Goal: Task Accomplishment & Management: Use online tool/utility

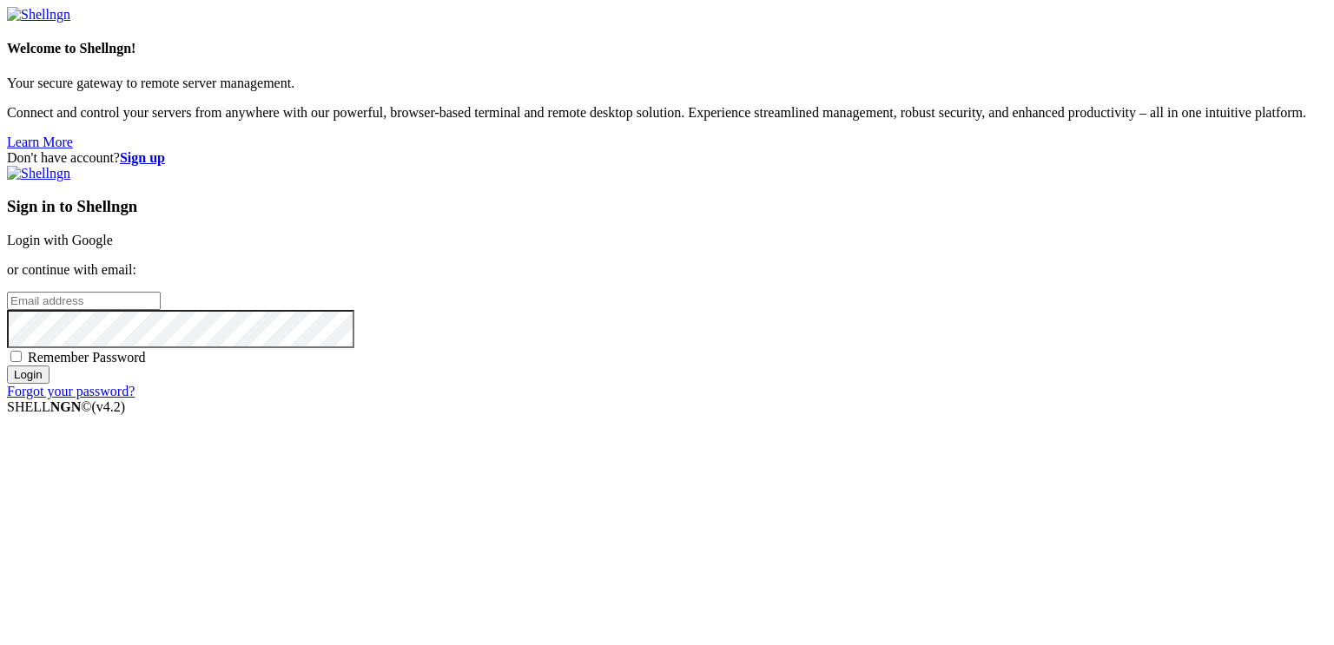
click at [113, 235] on link "Login with Google" at bounding box center [60, 240] width 106 height 15
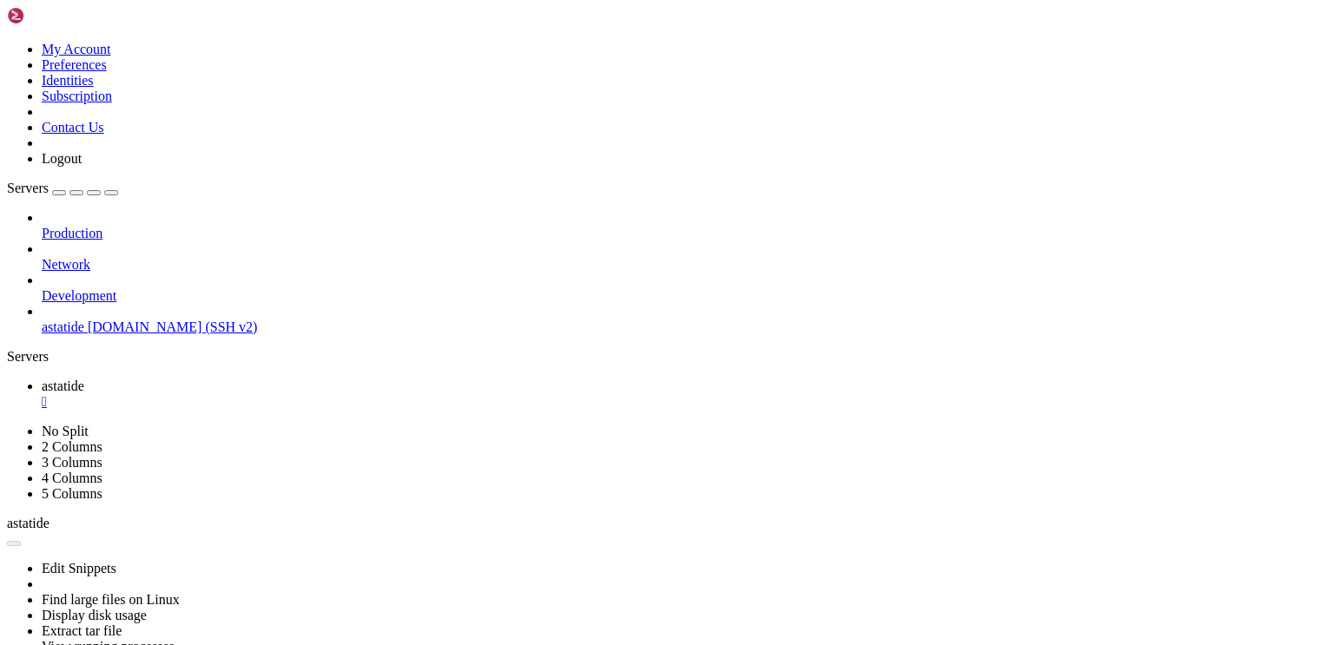
scroll to position [3973155, 0]
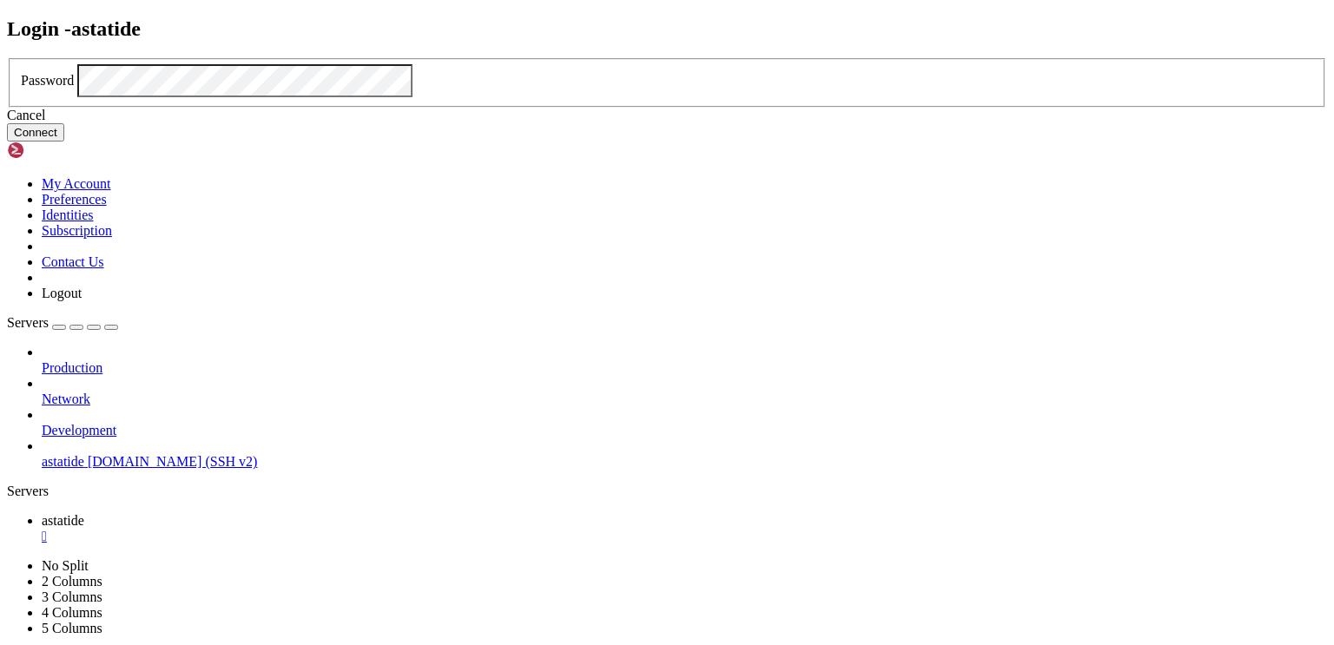
click at [64, 142] on button "Connect" at bounding box center [35, 132] width 57 height 18
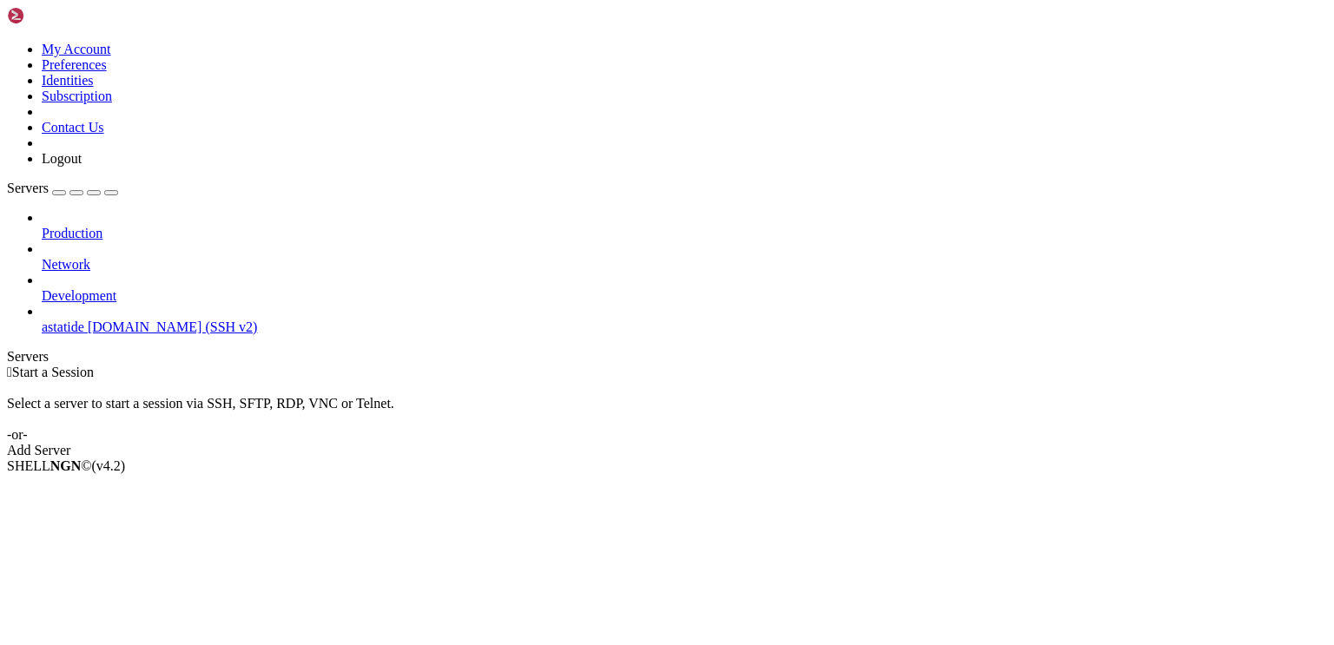
click at [44, 320] on link "astatide [DOMAIN_NAME] (SSH v2)" at bounding box center [685, 328] width 1286 height 16
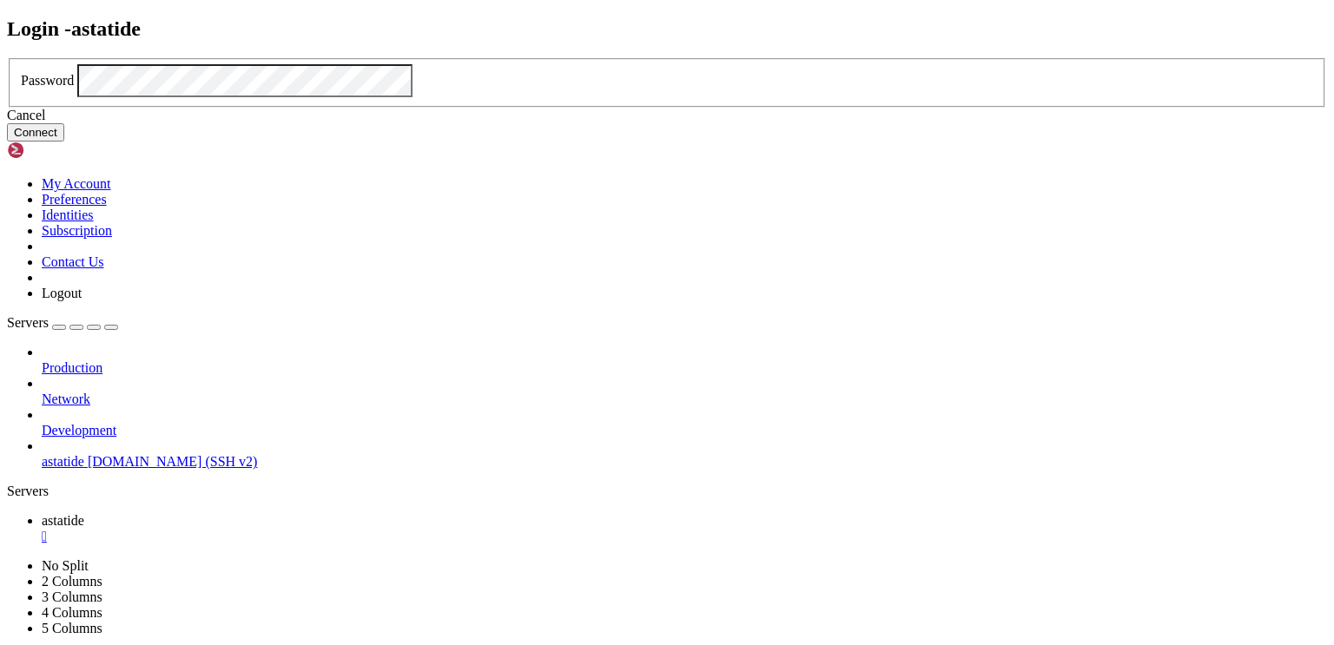
click at [64, 142] on button "Connect" at bounding box center [35, 132] width 57 height 18
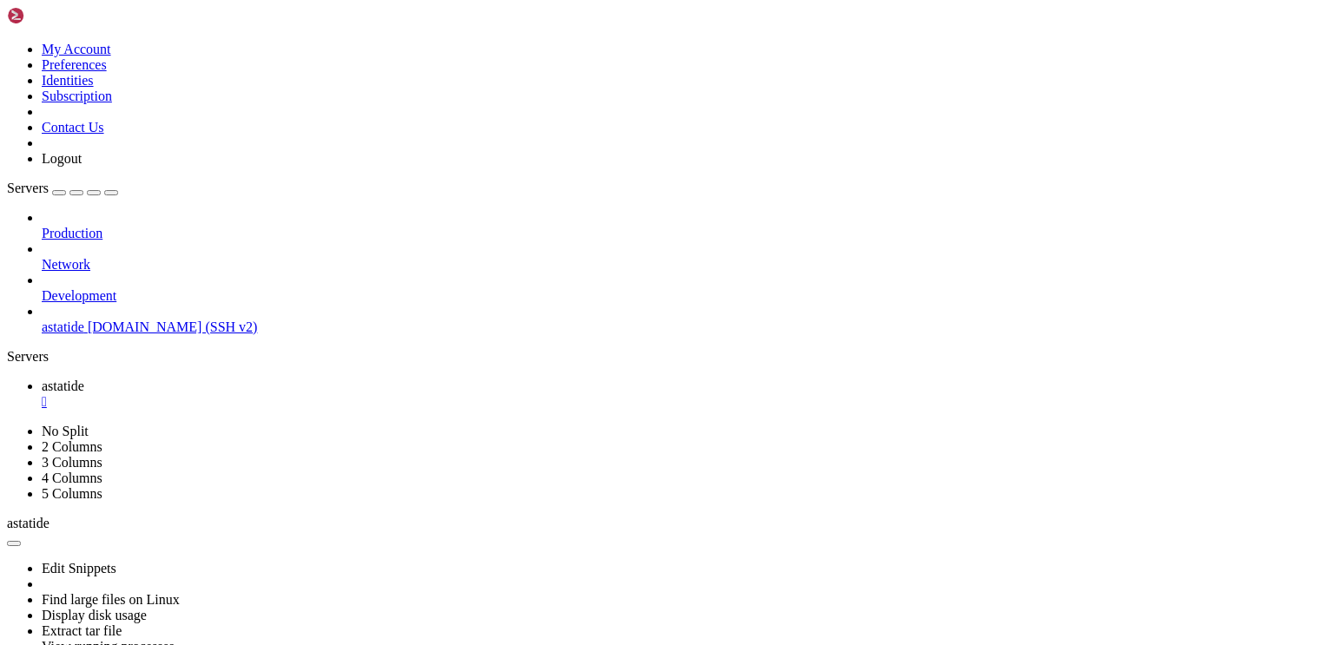
scroll to position [641, 0]
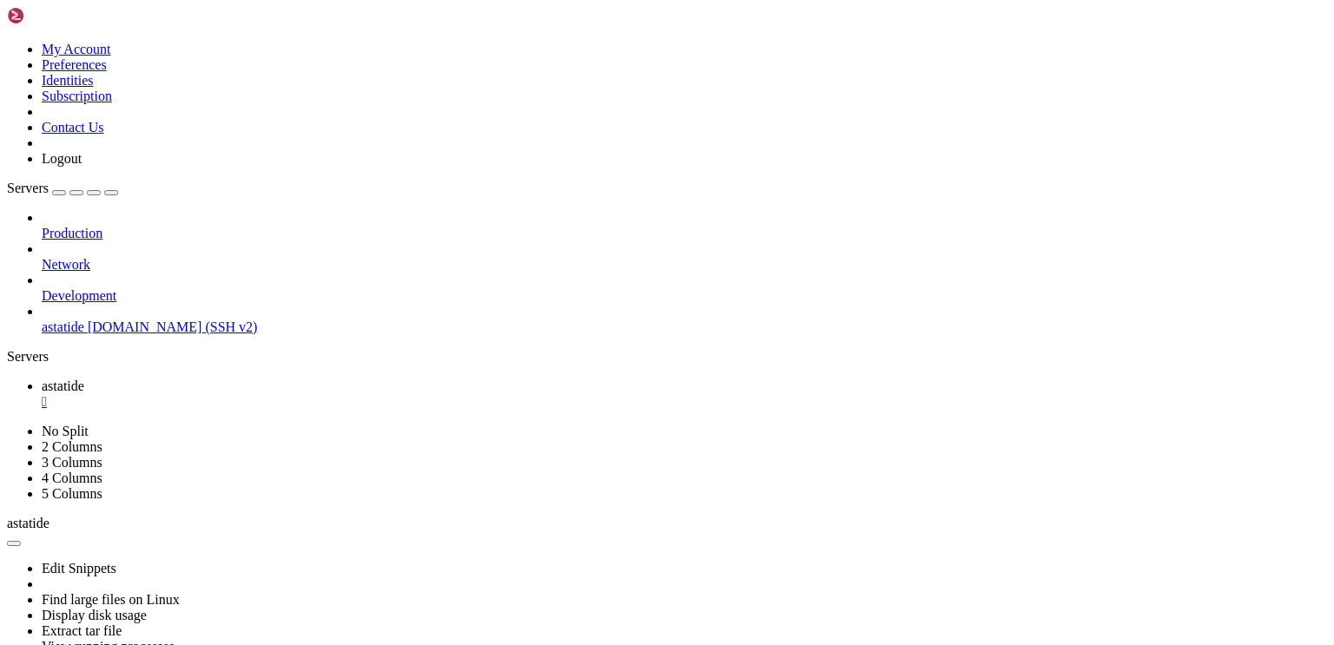
scroll to position [985, 0]
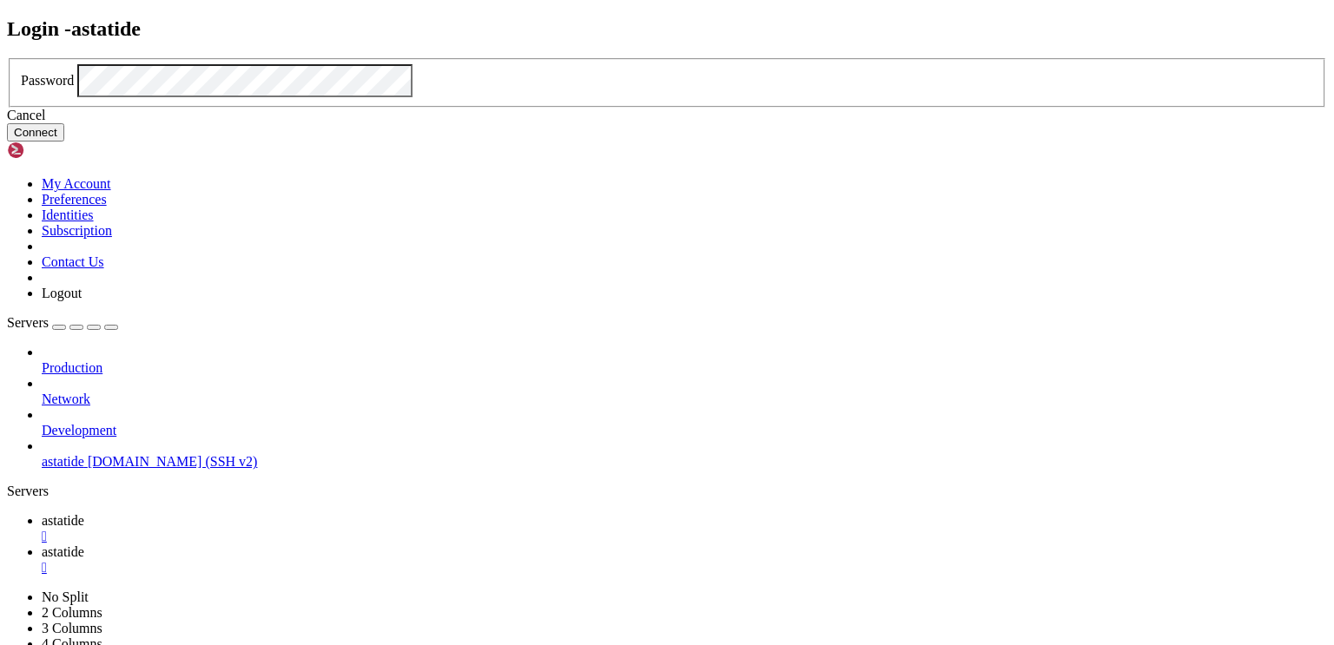
click at [64, 142] on button "Connect" at bounding box center [35, 132] width 57 height 18
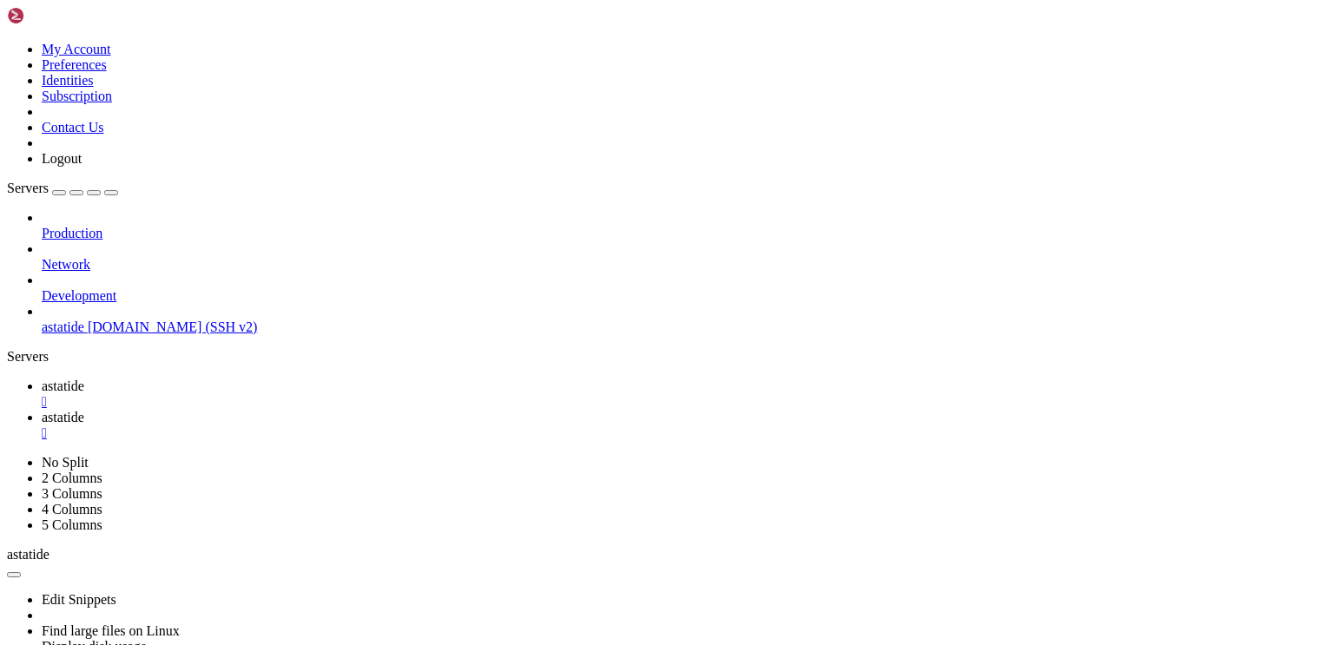
type input "/home/darkexplosion"
click at [414, 426] on div "" at bounding box center [685, 434] width 1286 height 16
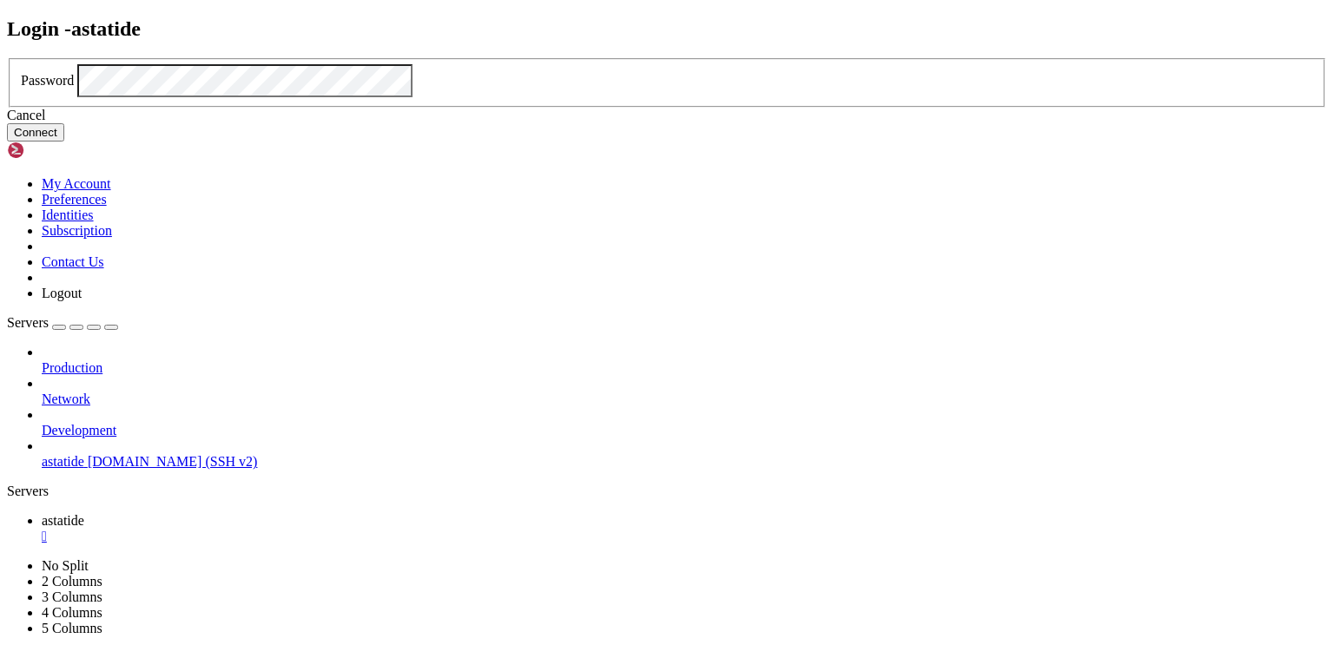
click at [64, 142] on button "Connect" at bounding box center [35, 132] width 57 height 18
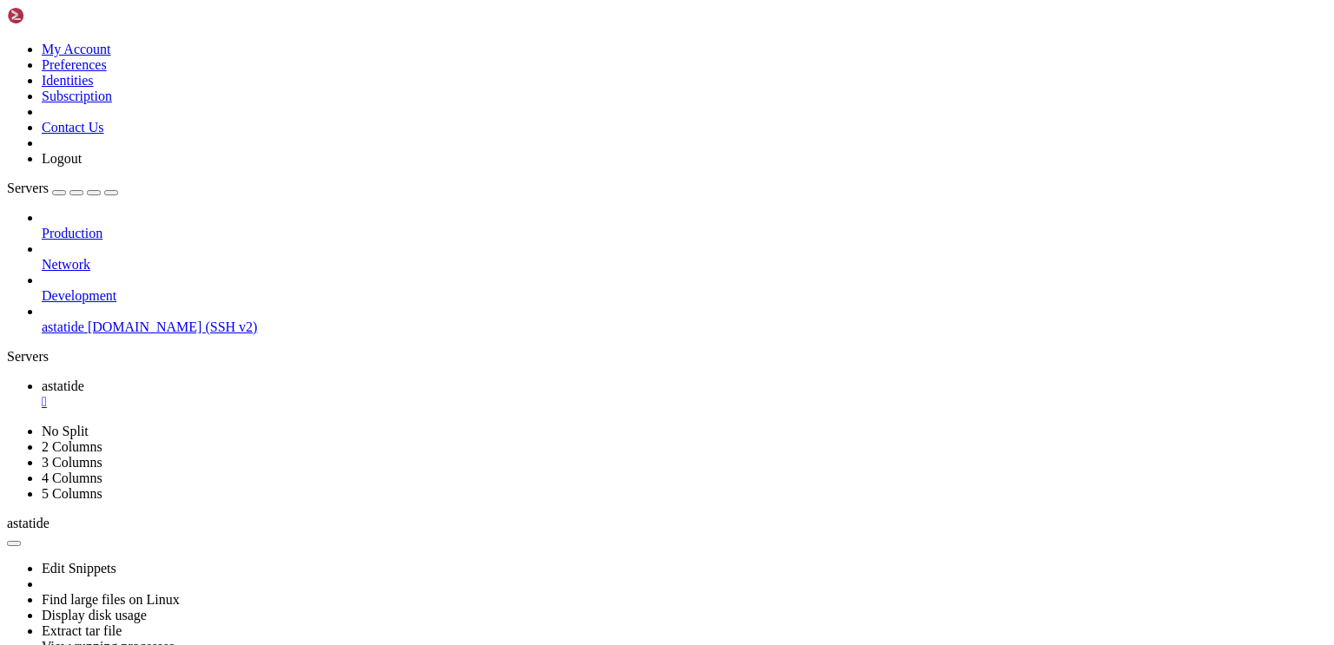
click at [82, 15] on img at bounding box center [57, 15] width 100 height 17
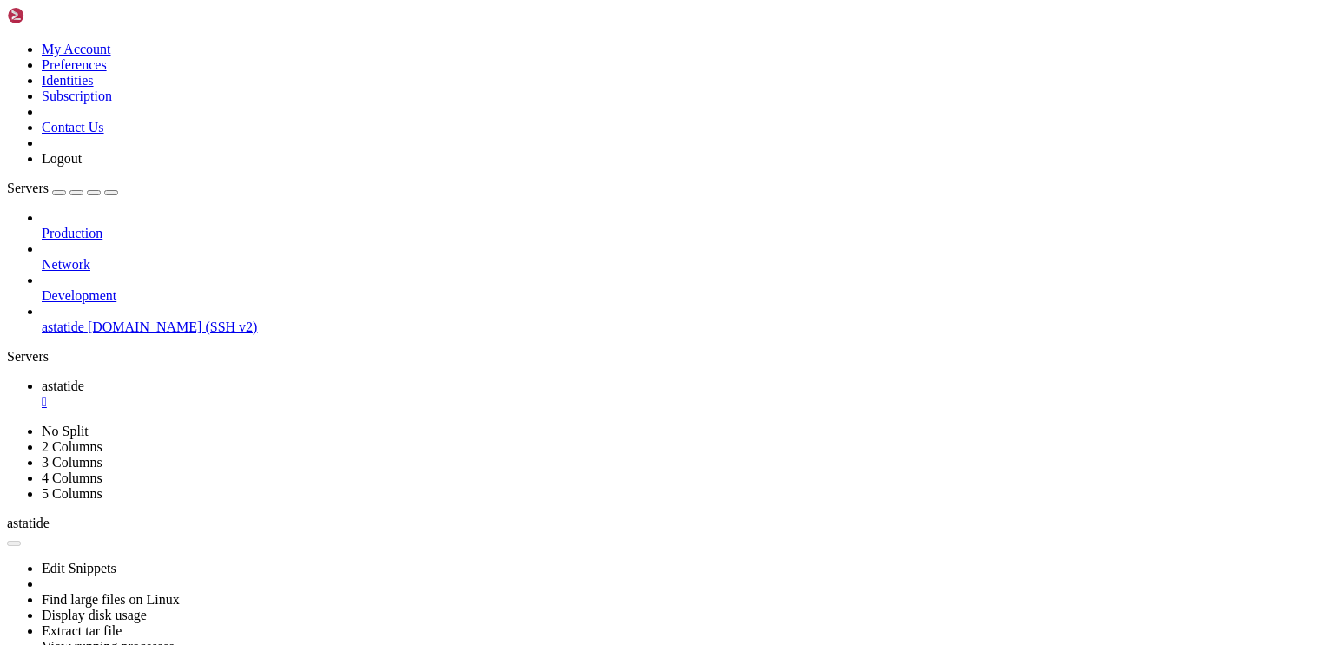
click at [304, 394] on div "" at bounding box center [685, 402] width 1286 height 16
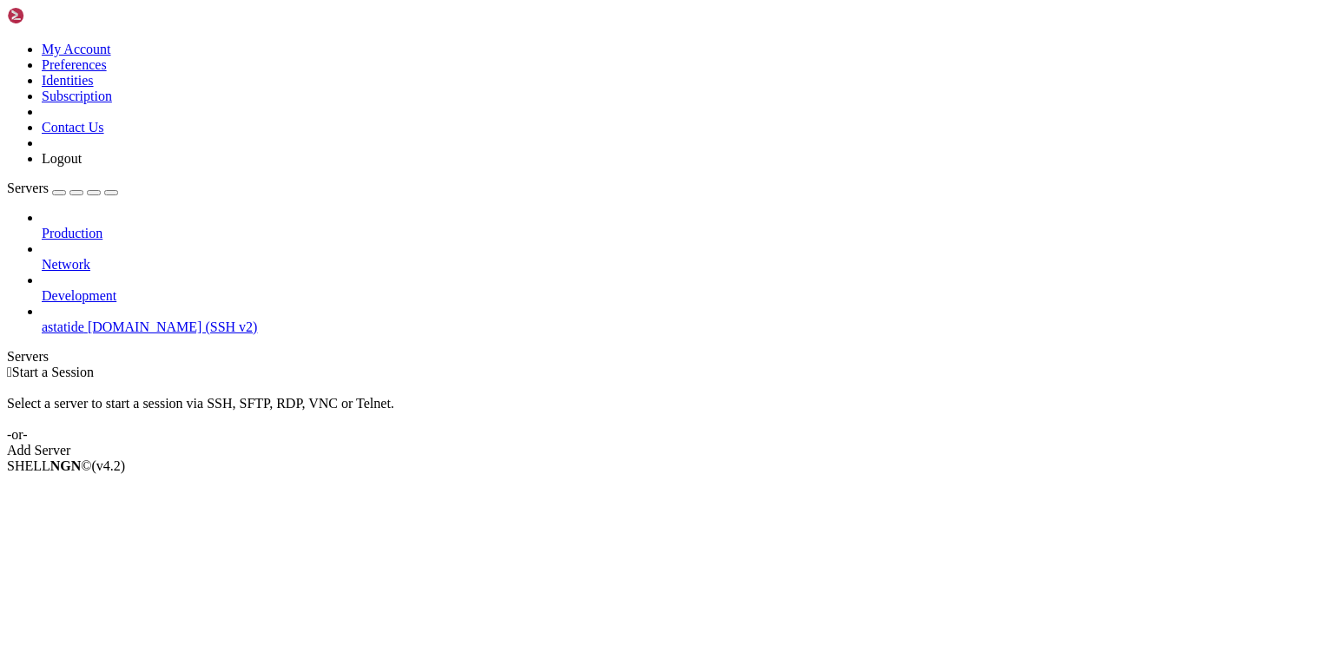
click at [760, 443] on div "Add Server" at bounding box center [667, 451] width 1320 height 16
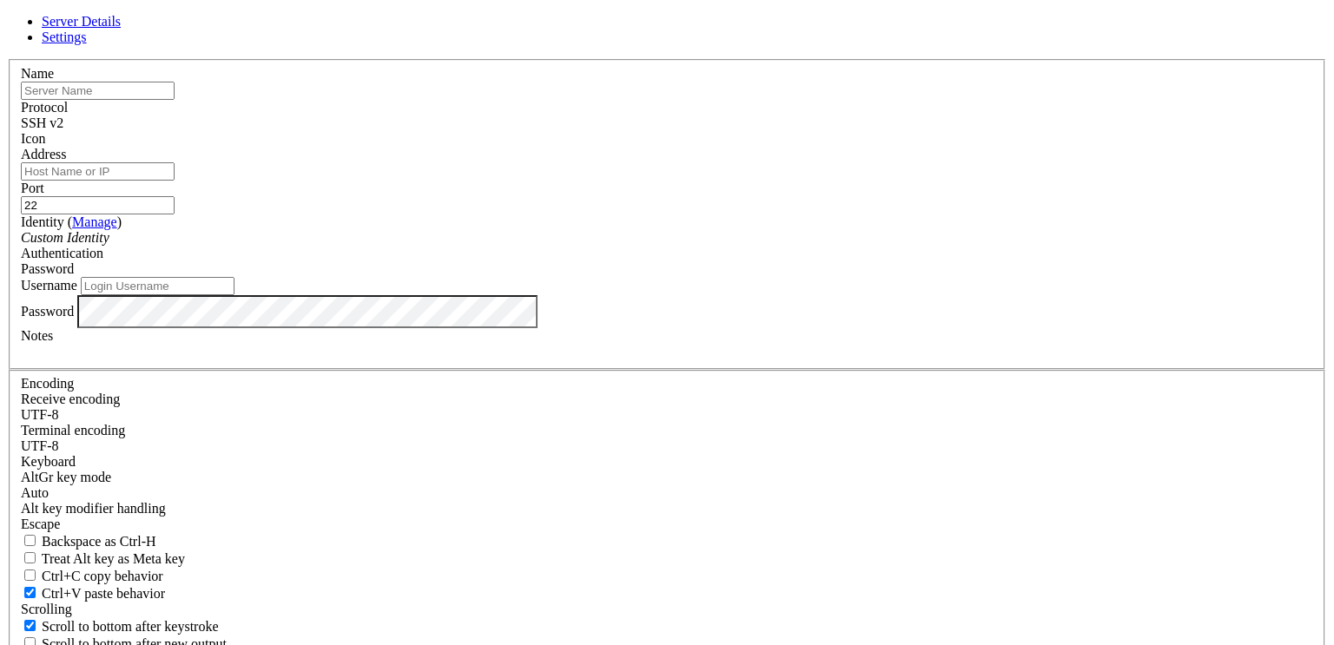
click at [63, 130] on span "SSH v2" at bounding box center [42, 123] width 43 height 15
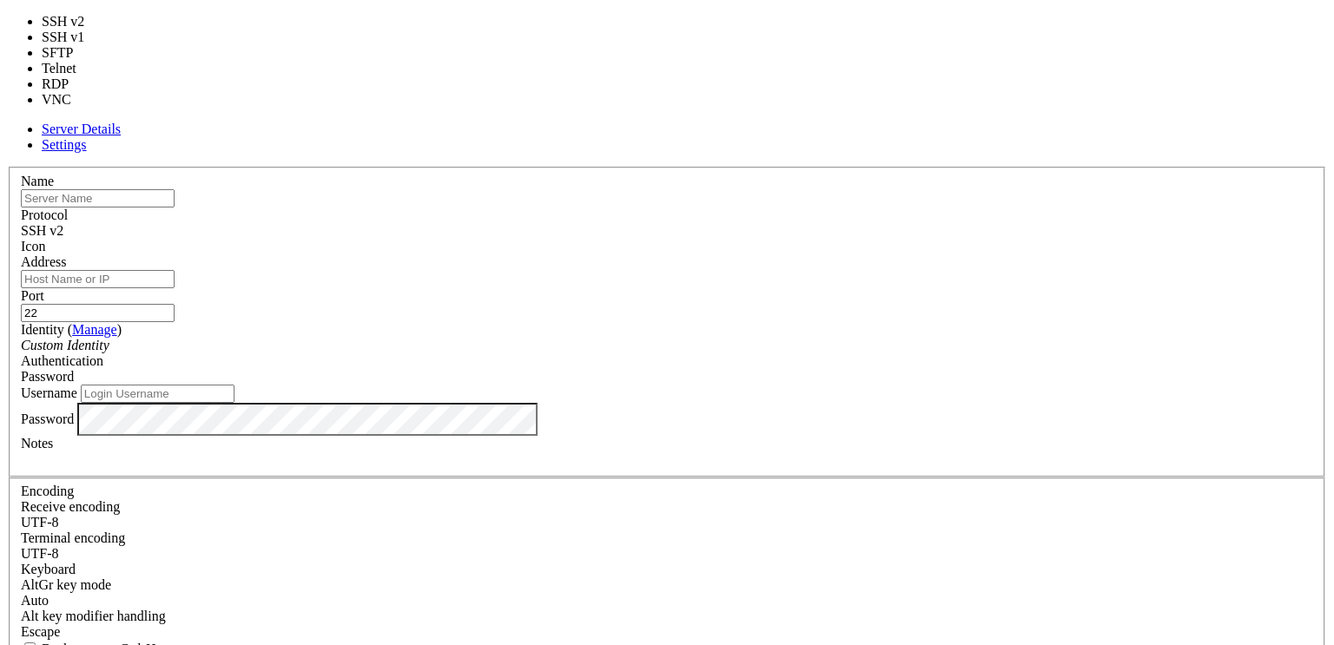
click at [54, 174] on label "Name" at bounding box center [37, 181] width 33 height 15
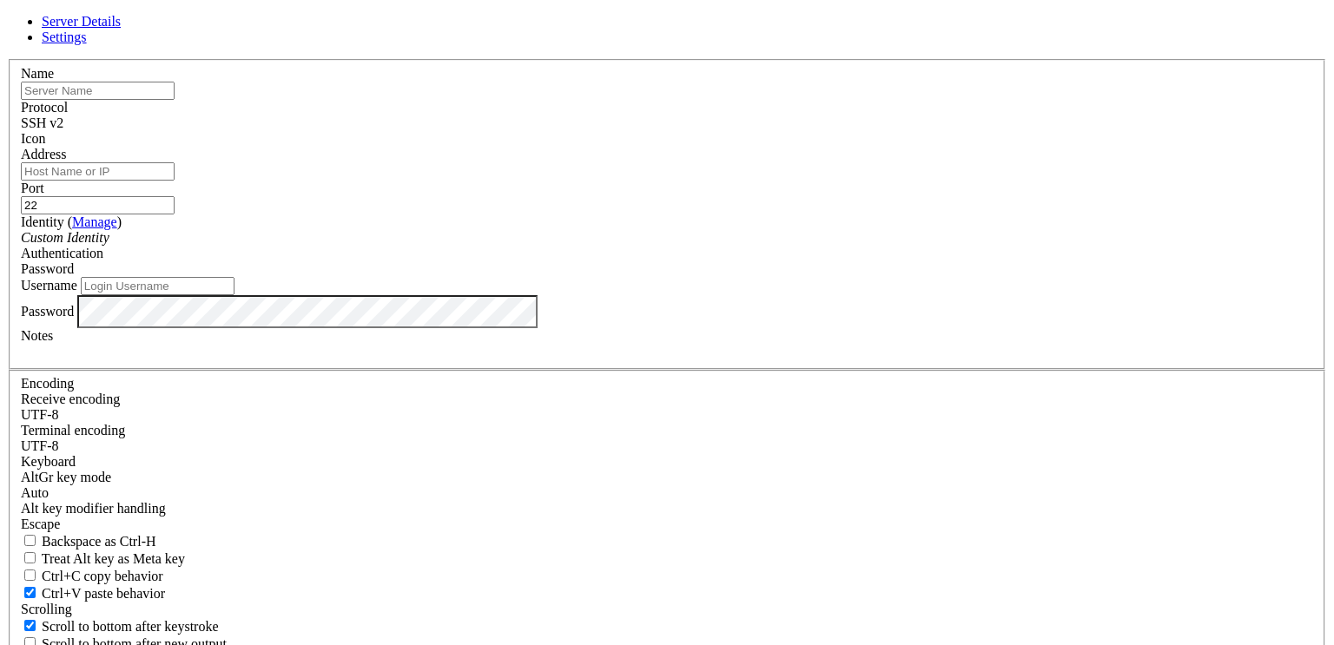
click at [812, 277] on div "Password" at bounding box center [667, 269] width 1293 height 16
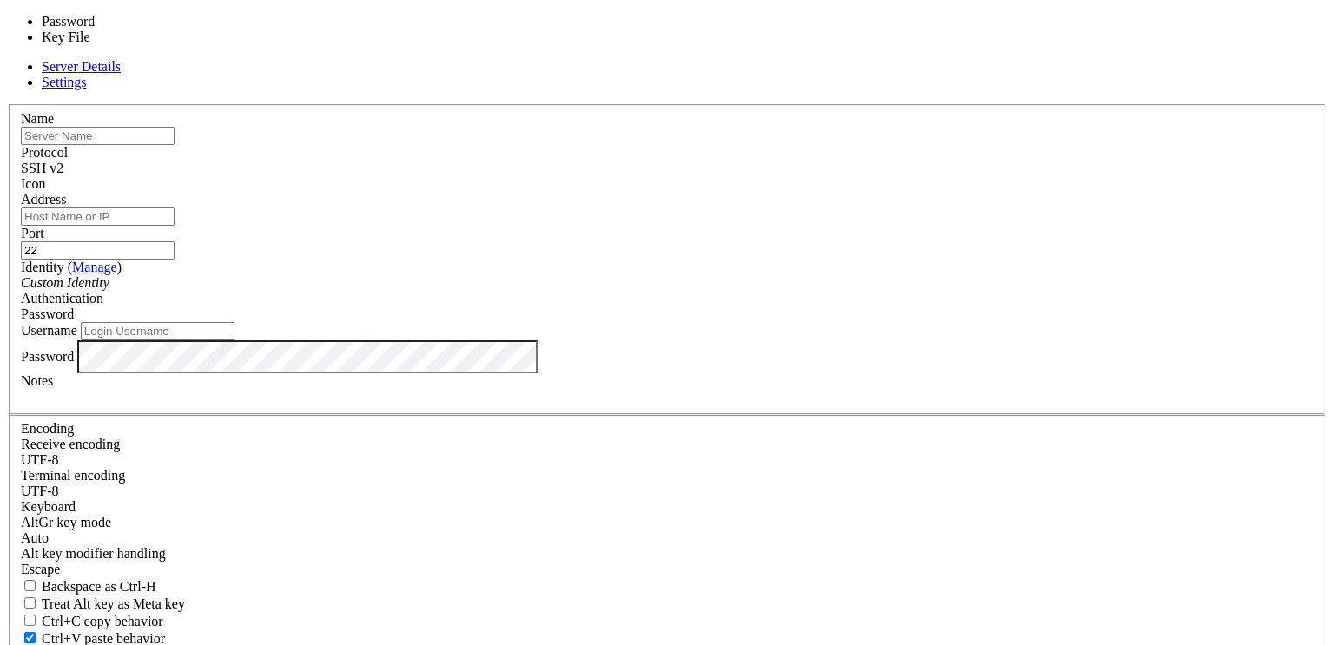
click at [812, 307] on div "Password" at bounding box center [667, 315] width 1293 height 16
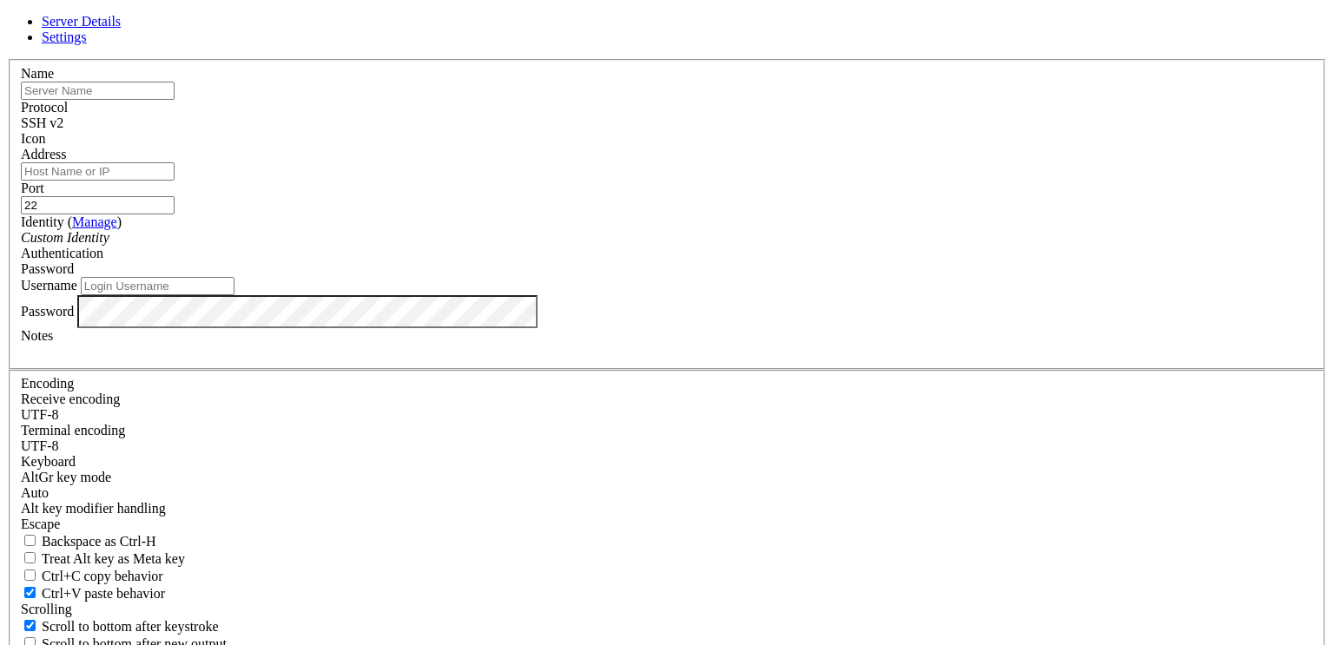
click at [7, 59] on icon at bounding box center [7, 59] width 0 height 0
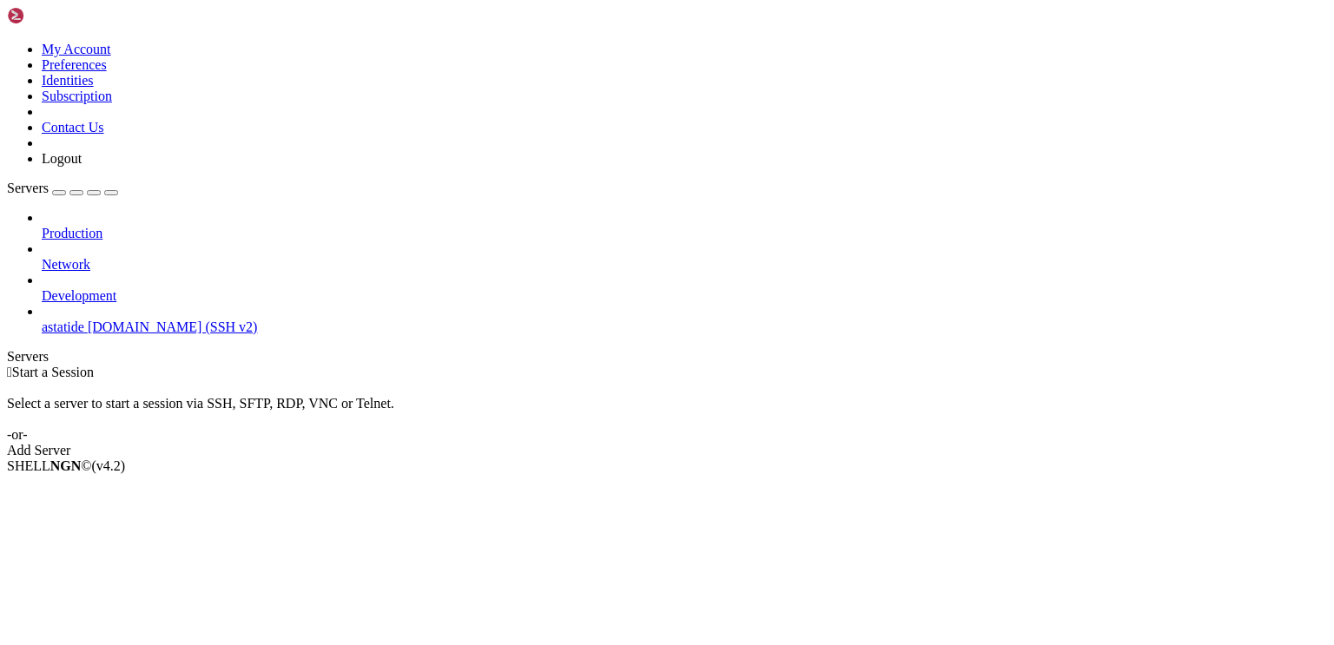
click at [72, 320] on span "astatide" at bounding box center [63, 327] width 43 height 15
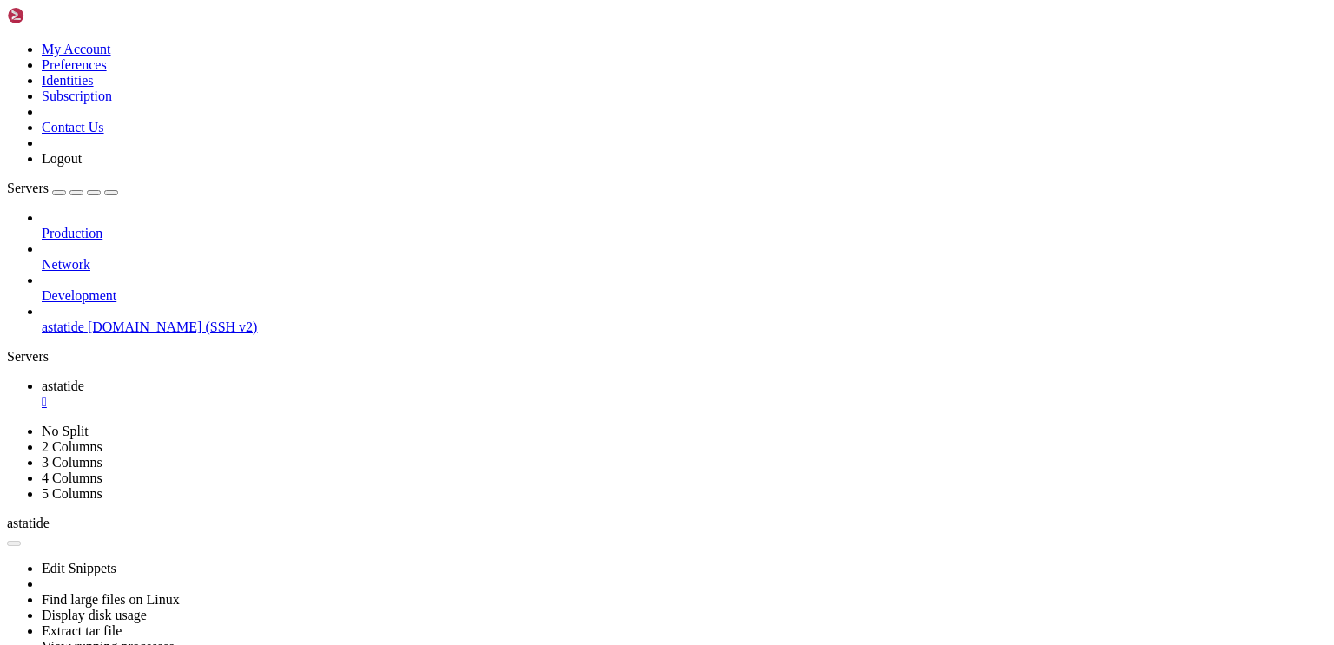
scroll to position [0, 0]
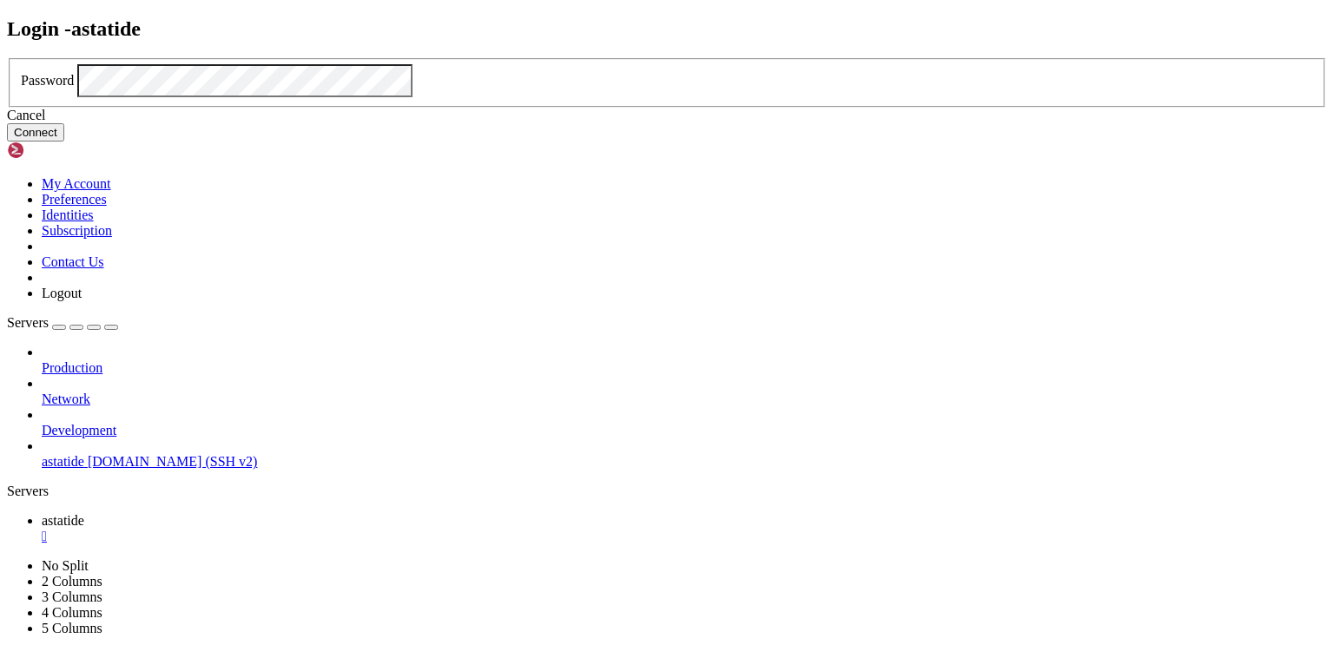
click at [64, 142] on button "Connect" at bounding box center [35, 132] width 57 height 18
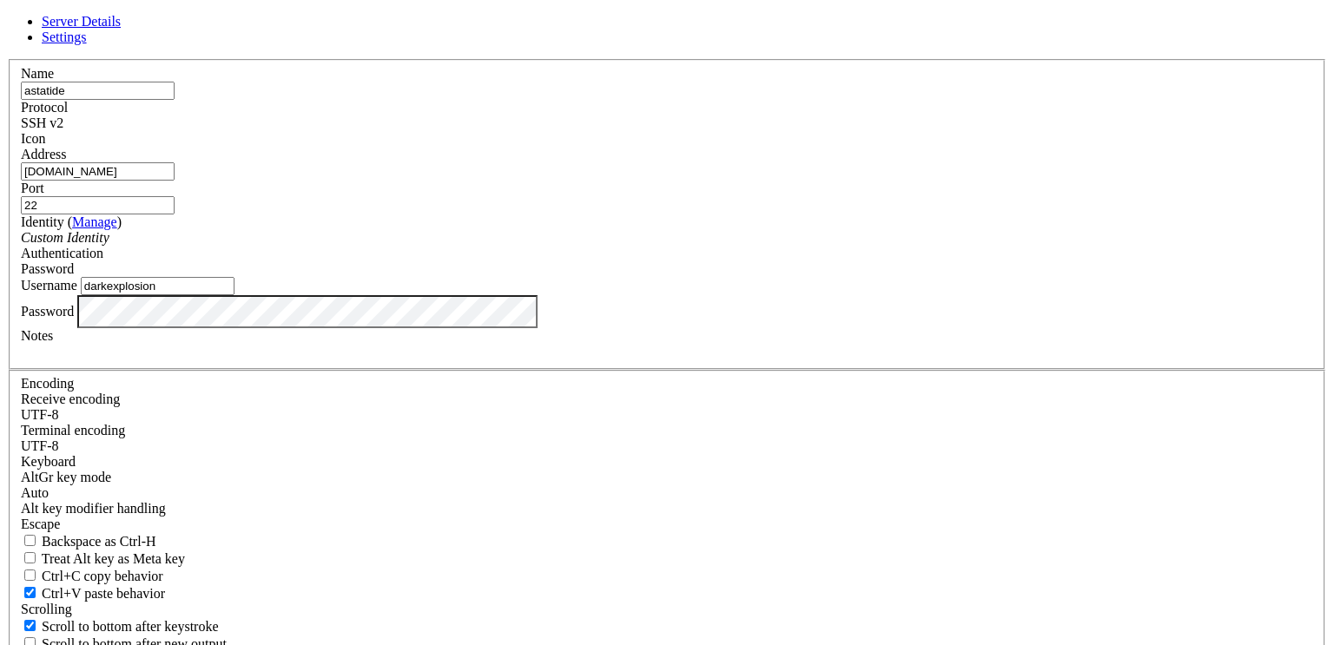
click at [87, 44] on span "Settings" at bounding box center [64, 37] width 45 height 15
drag, startPoint x: 845, startPoint y: 546, endPoint x: 794, endPoint y: 553, distance: 51.7
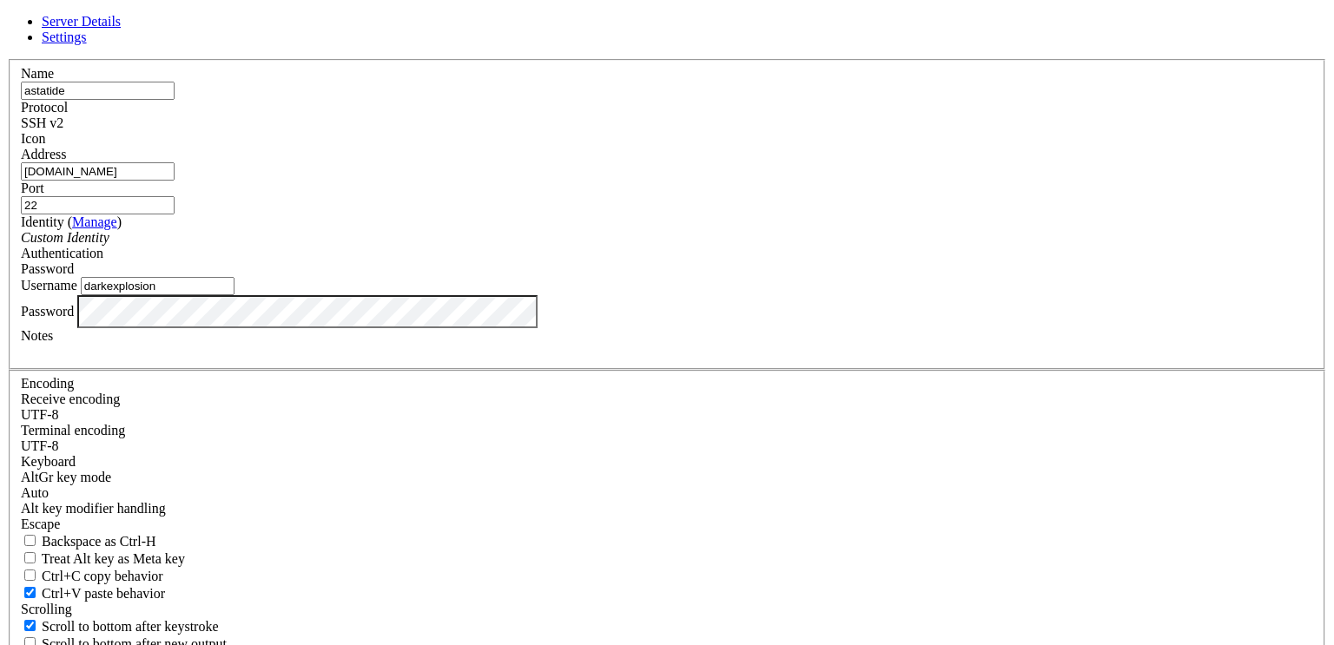
click at [87, 44] on link "Settings" at bounding box center [64, 37] width 45 height 15
click at [7, 59] on icon at bounding box center [7, 59] width 0 height 0
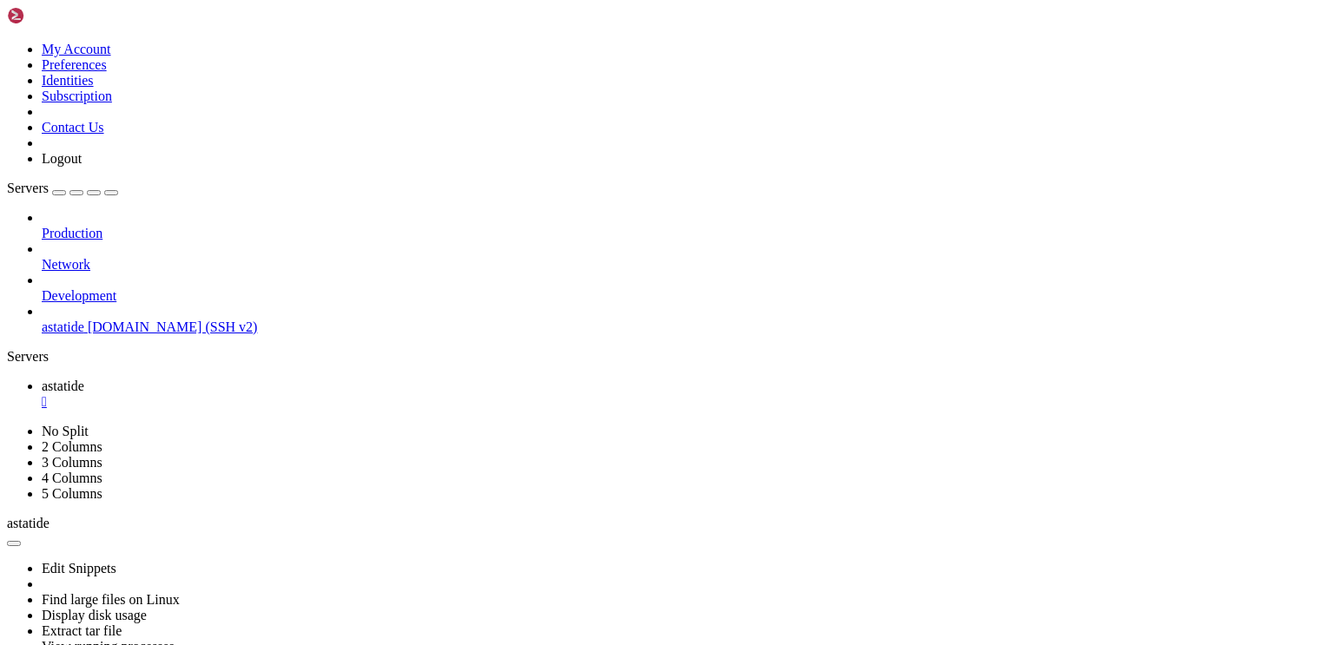
click at [14, 544] on icon "button" at bounding box center [14, 544] width 0 height 0
click at [21, 541] on button "button" at bounding box center [14, 543] width 14 height 5
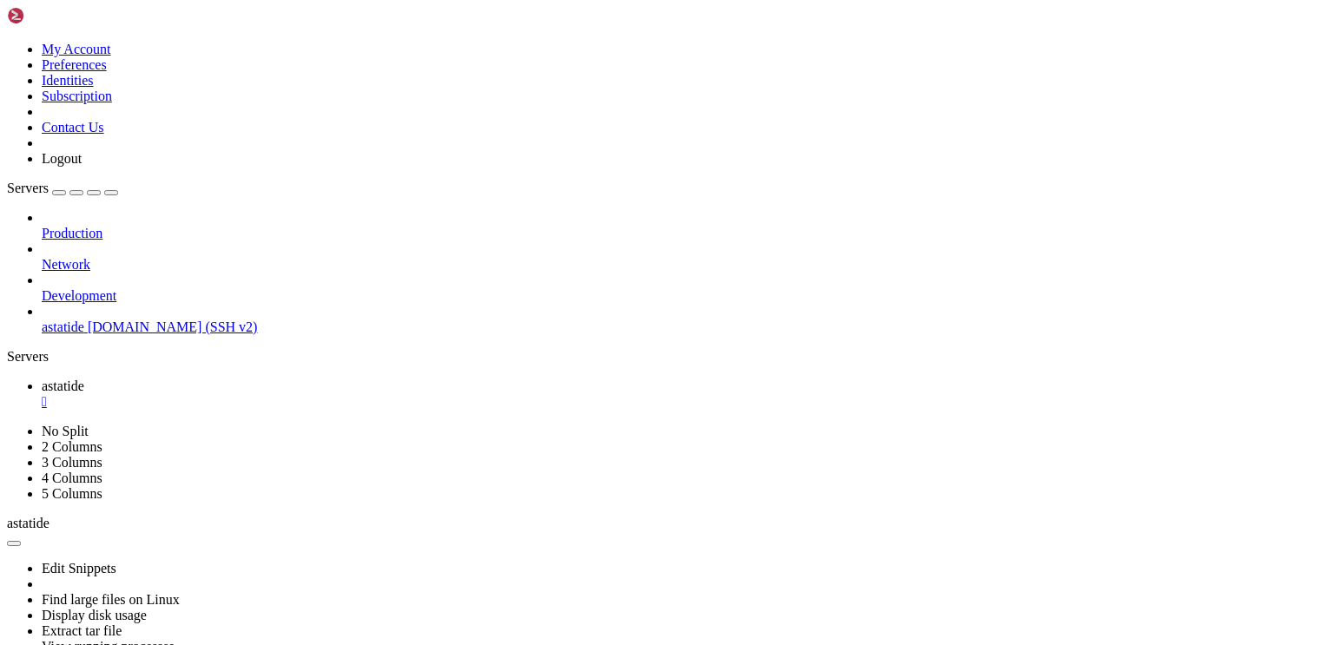
click at [21, 541] on button "button" at bounding box center [14, 543] width 14 height 5
click at [83, 334] on div at bounding box center [667, 322] width 1334 height 645
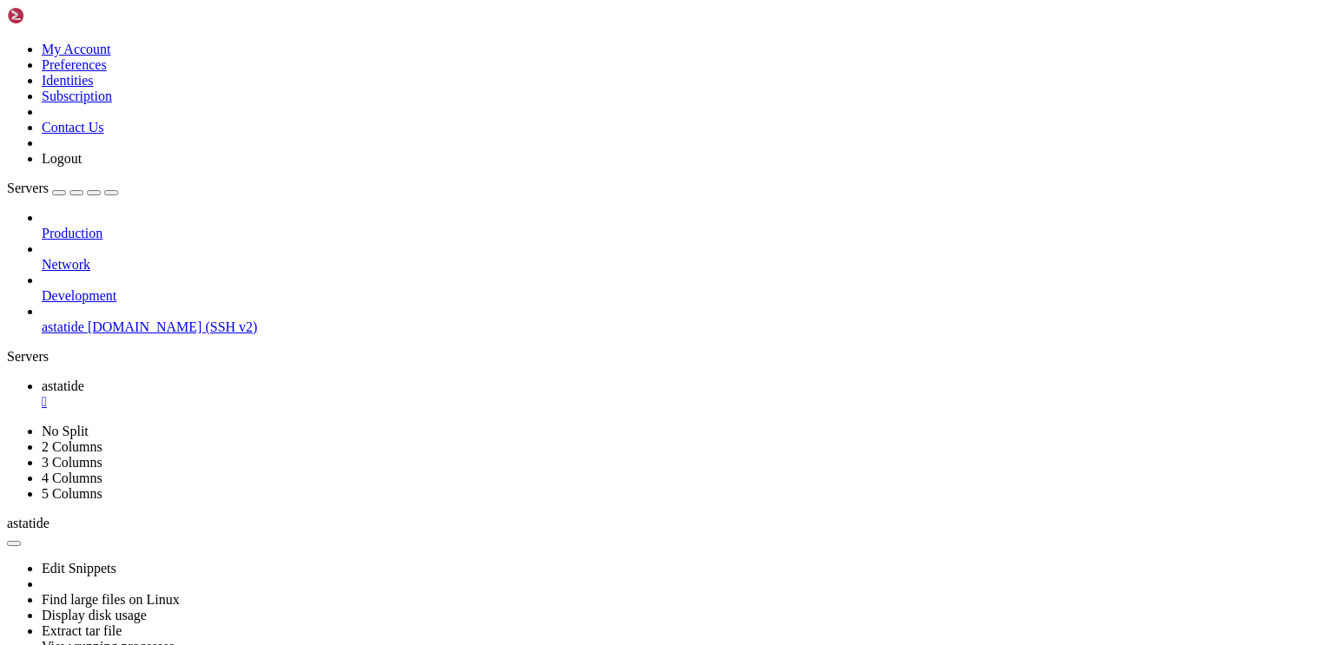
click at [84, 379] on span "astatide" at bounding box center [63, 386] width 43 height 15
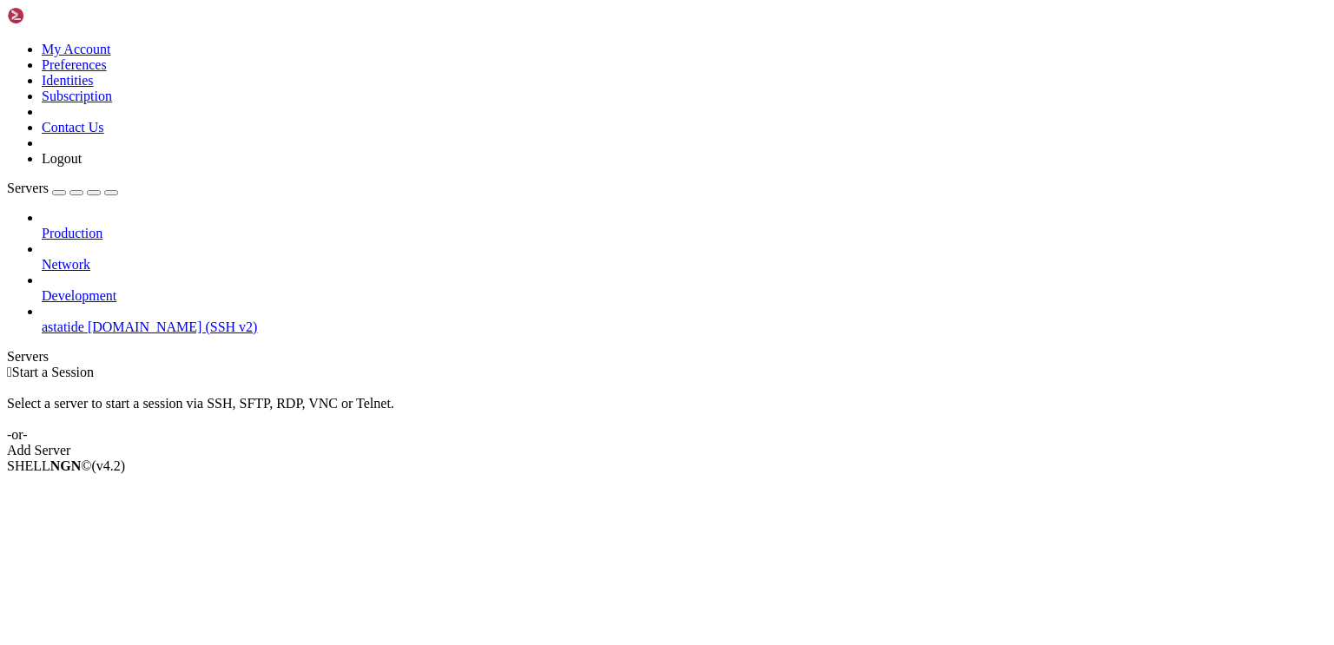
click at [105, 320] on span "[DOMAIN_NAME] (SSH v2)" at bounding box center [173, 327] width 170 height 15
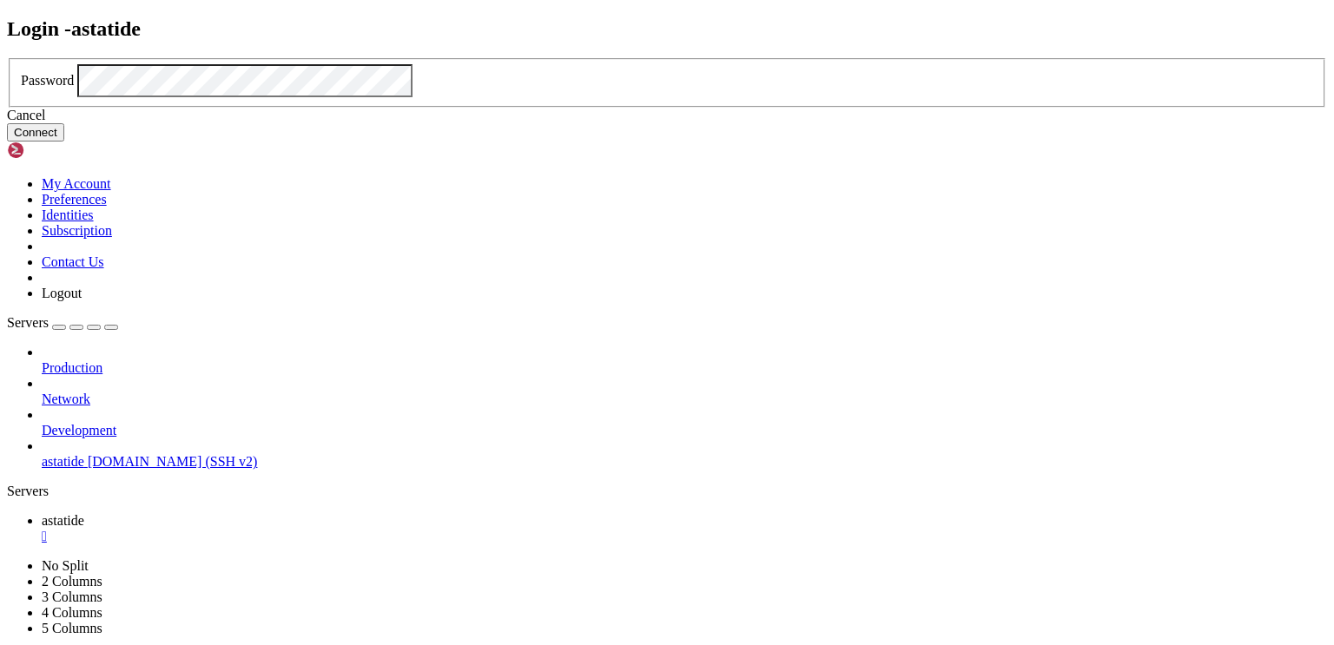
click at [64, 142] on button "Connect" at bounding box center [35, 132] width 57 height 18
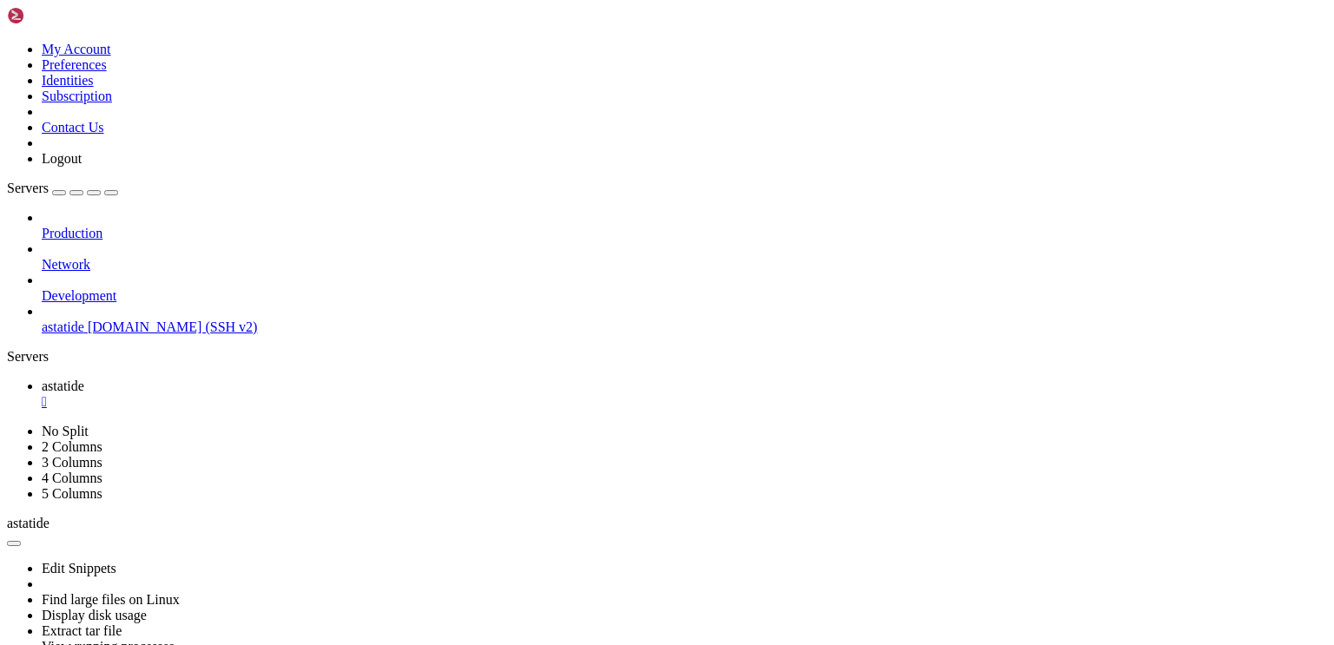
scroll to position [14292, 0]
